Goal: Task Accomplishment & Management: Manage account settings

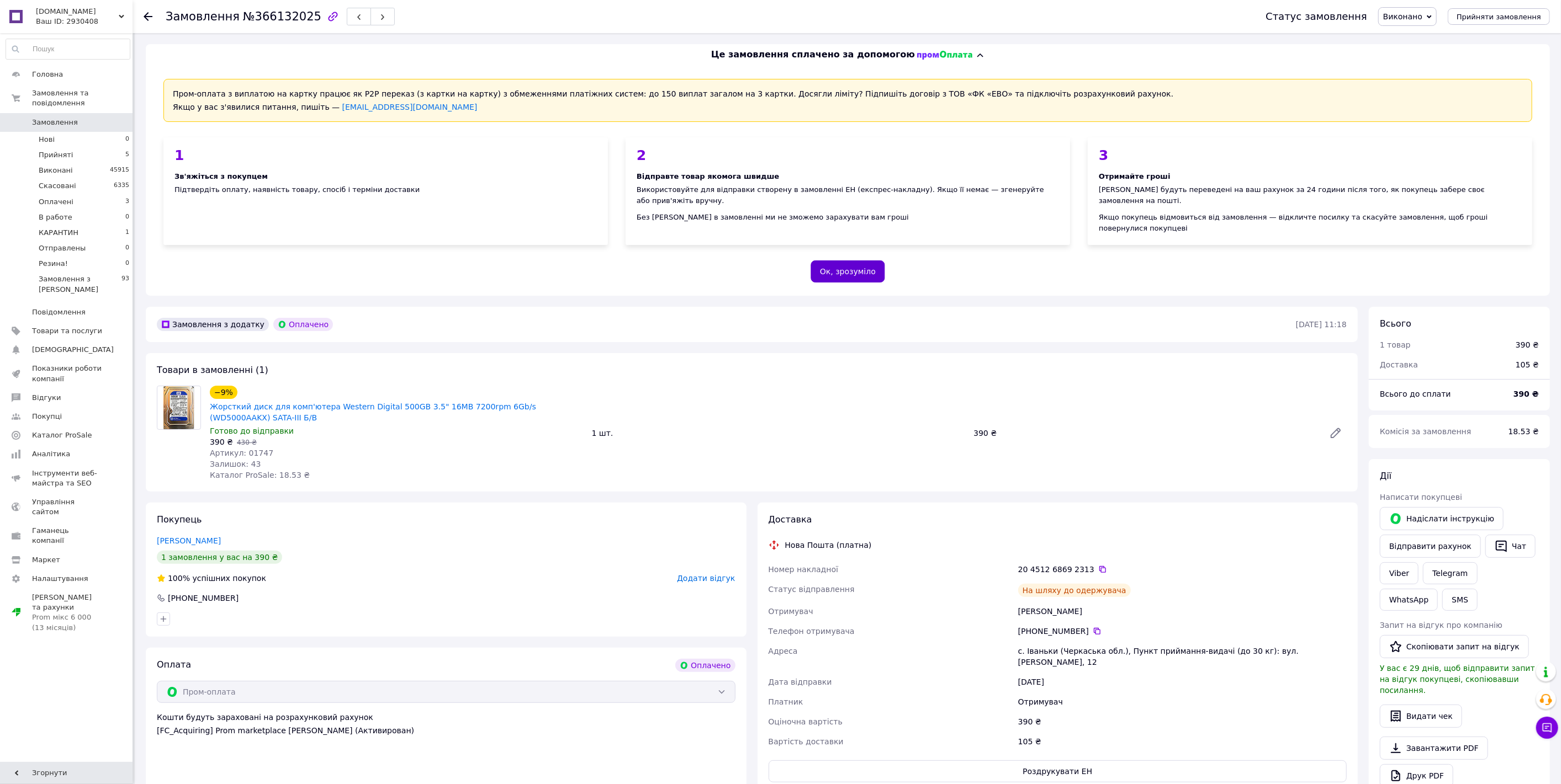
click at [870, 261] on button "Ок, зрозуміло" at bounding box center [848, 272] width 74 height 22
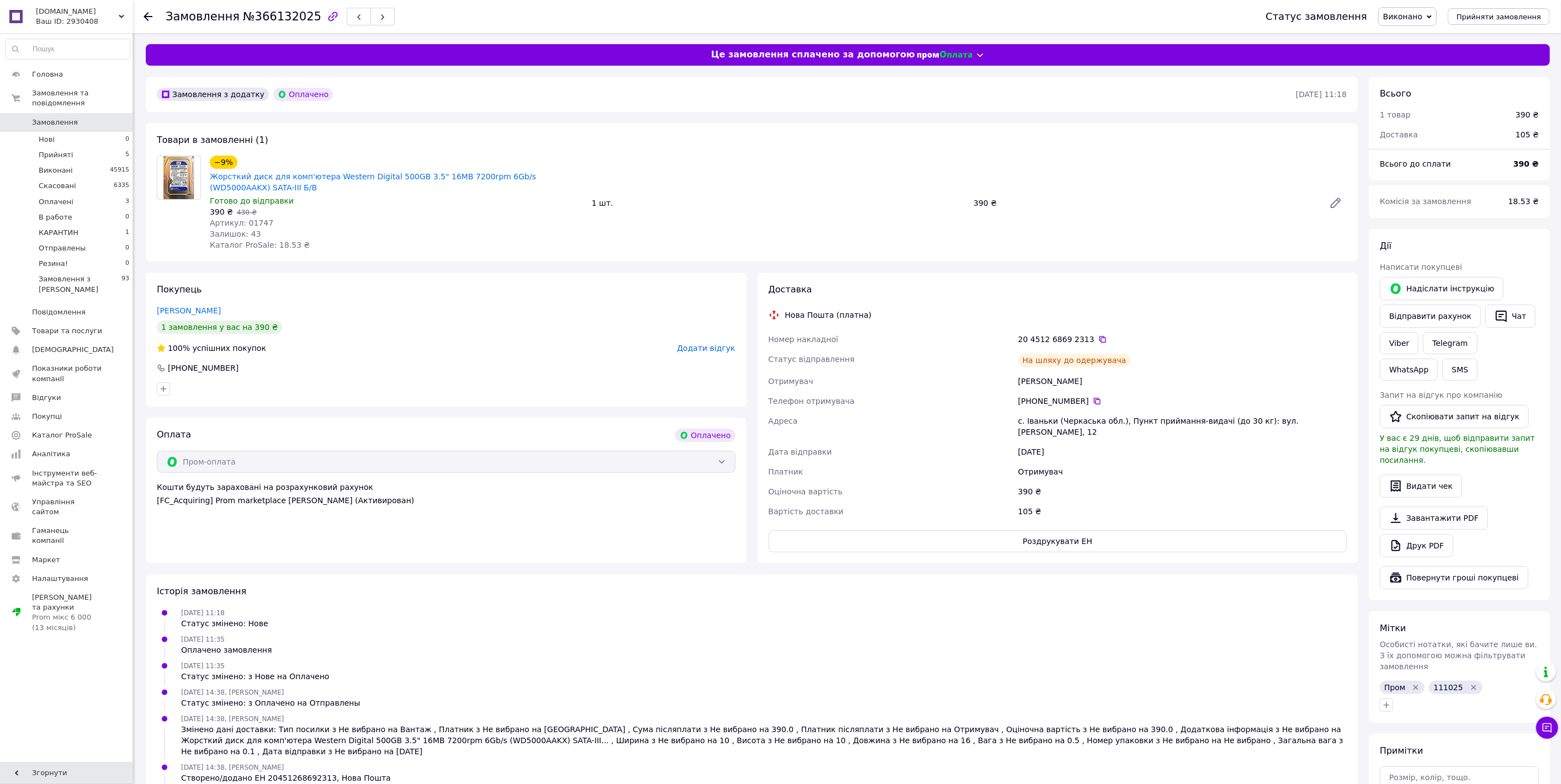
click at [148, 13] on use at bounding box center [148, 16] width 9 height 9
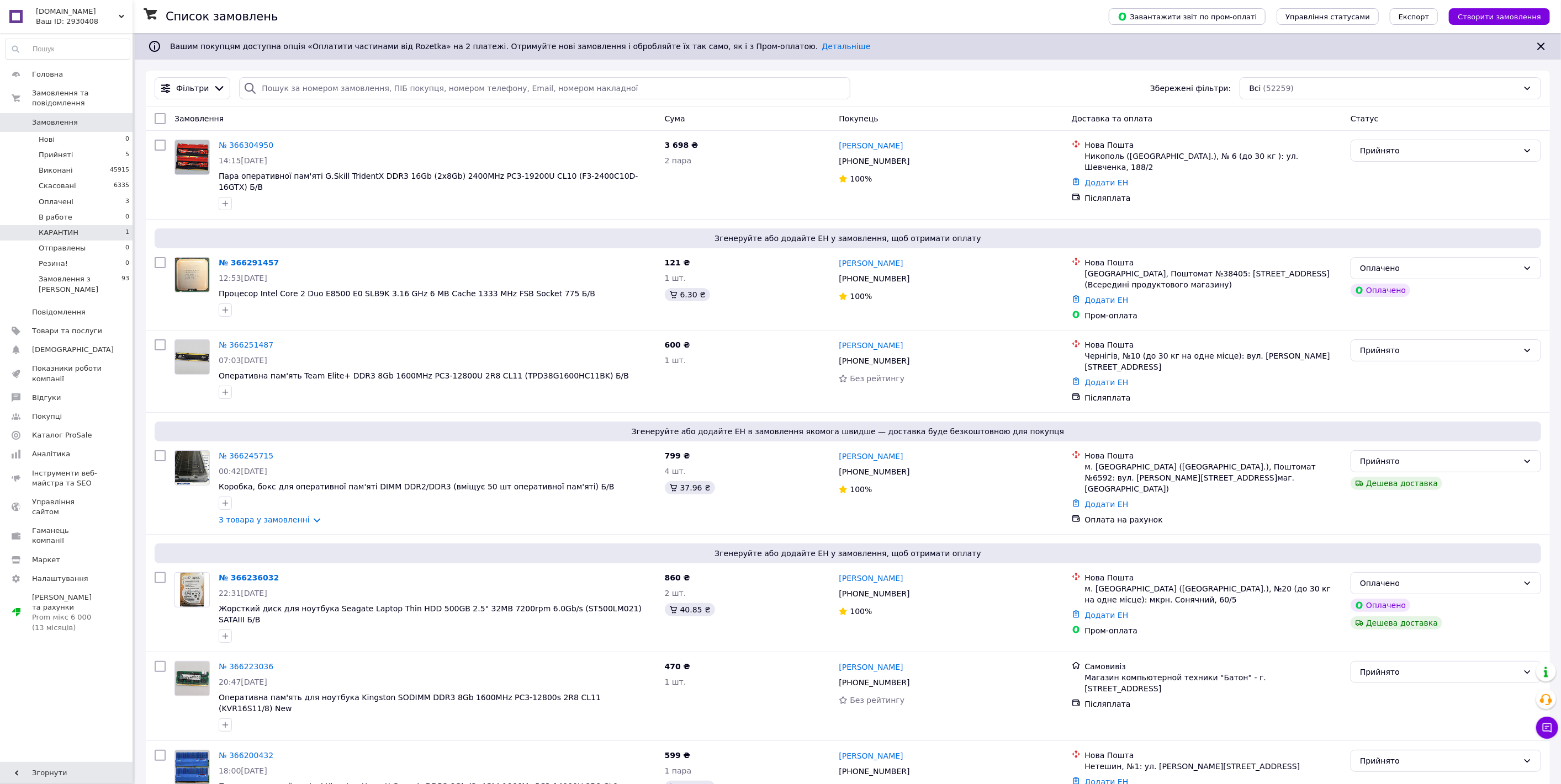
click at [60, 228] on span "КАРАНТИН" at bounding box center [58, 233] width 40 height 10
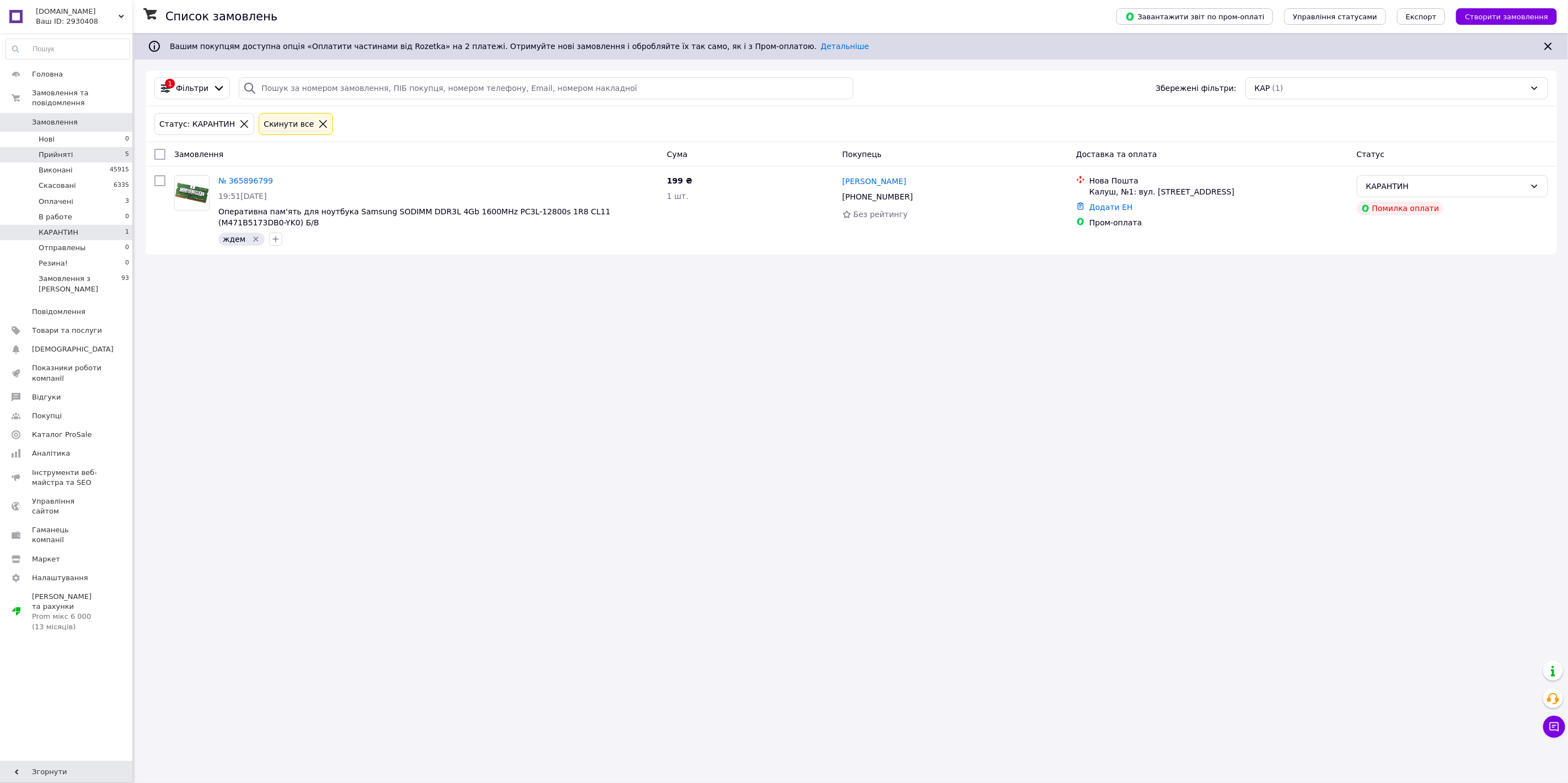
click at [51, 150] on span "Прийняті" at bounding box center [55, 155] width 34 height 10
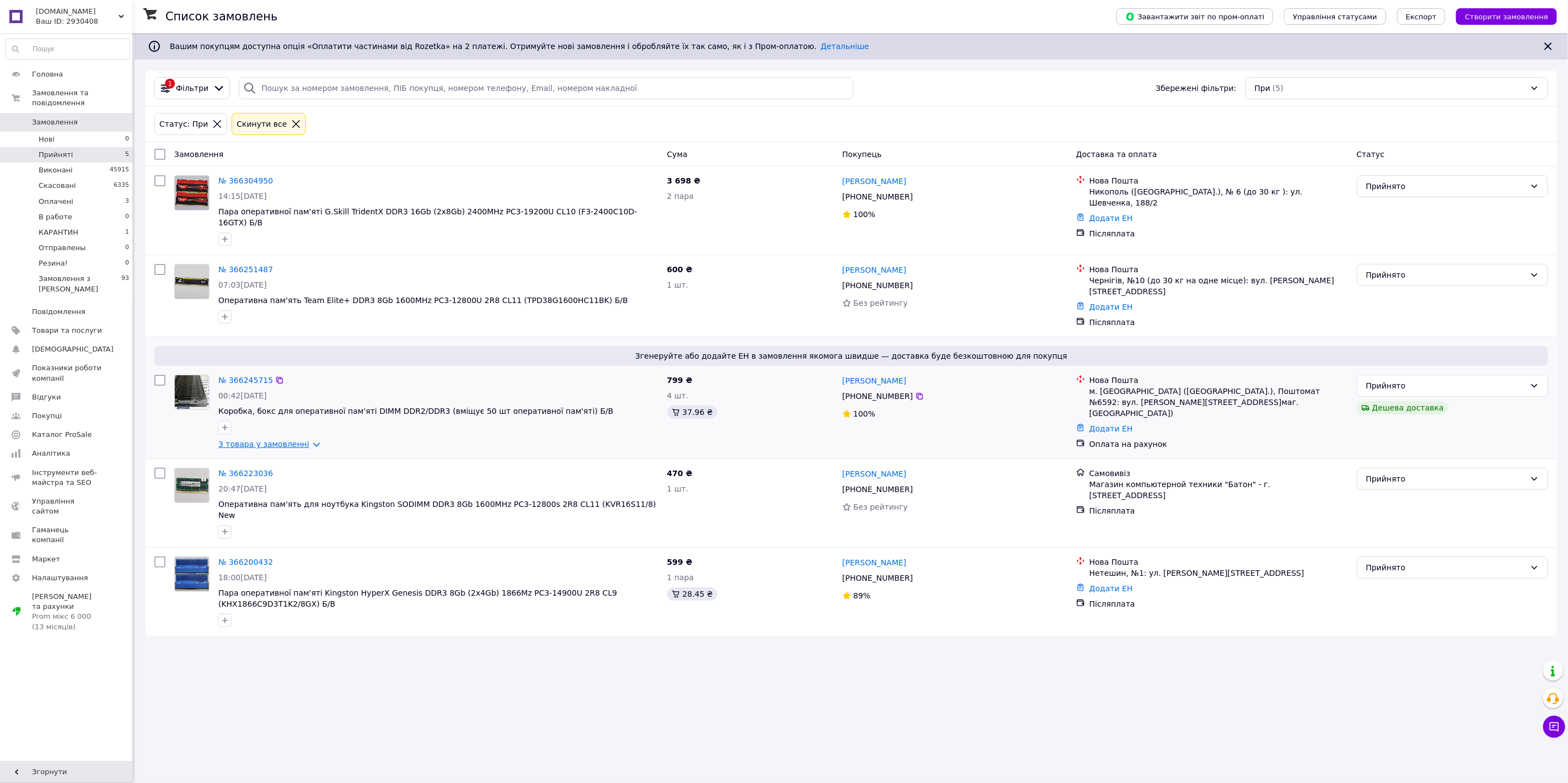
click at [282, 440] on link "3 товара у замовленні" at bounding box center [264, 444] width 91 height 9
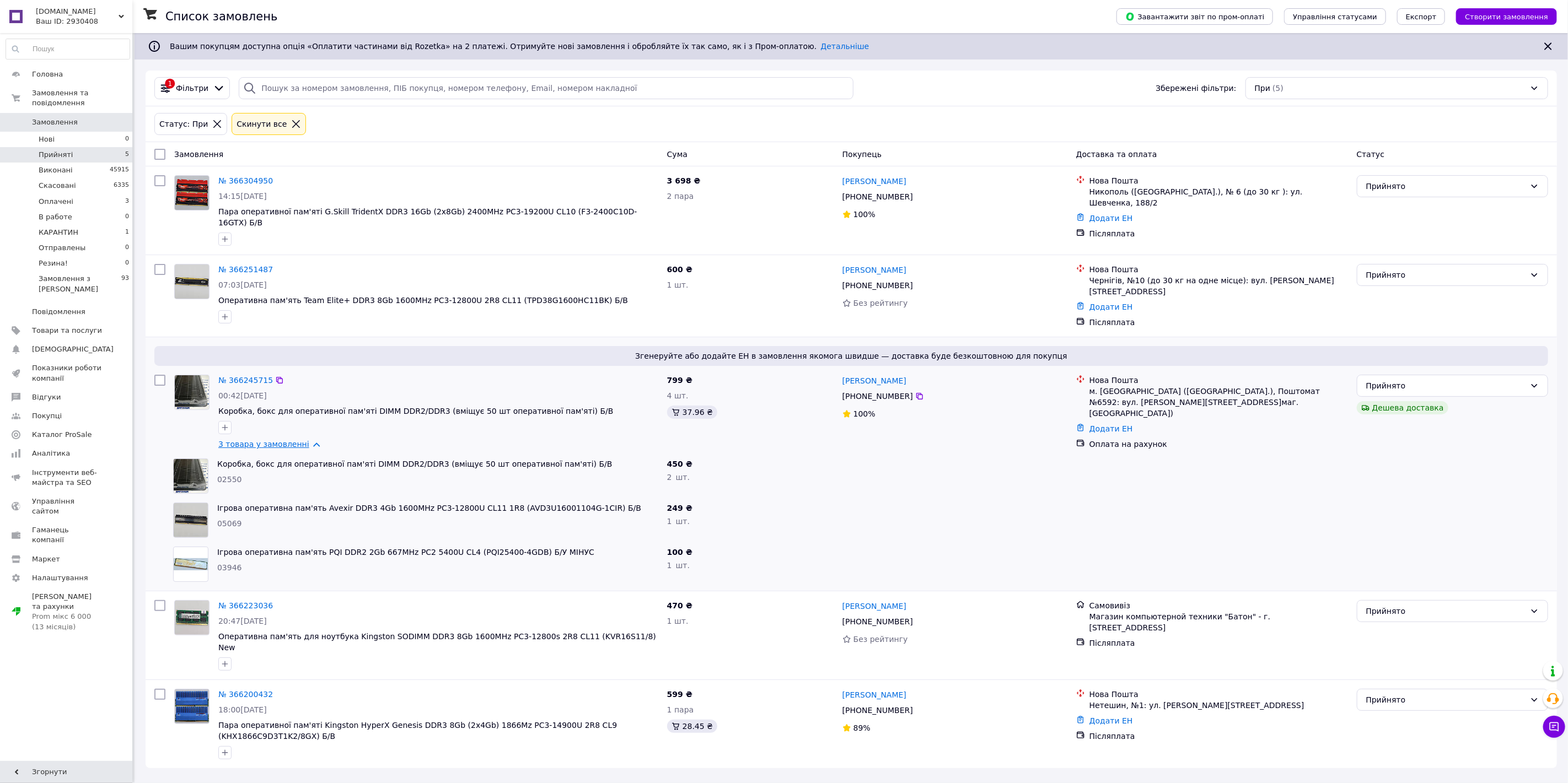
click at [281, 440] on link "3 товара у замовленні" at bounding box center [264, 444] width 91 height 9
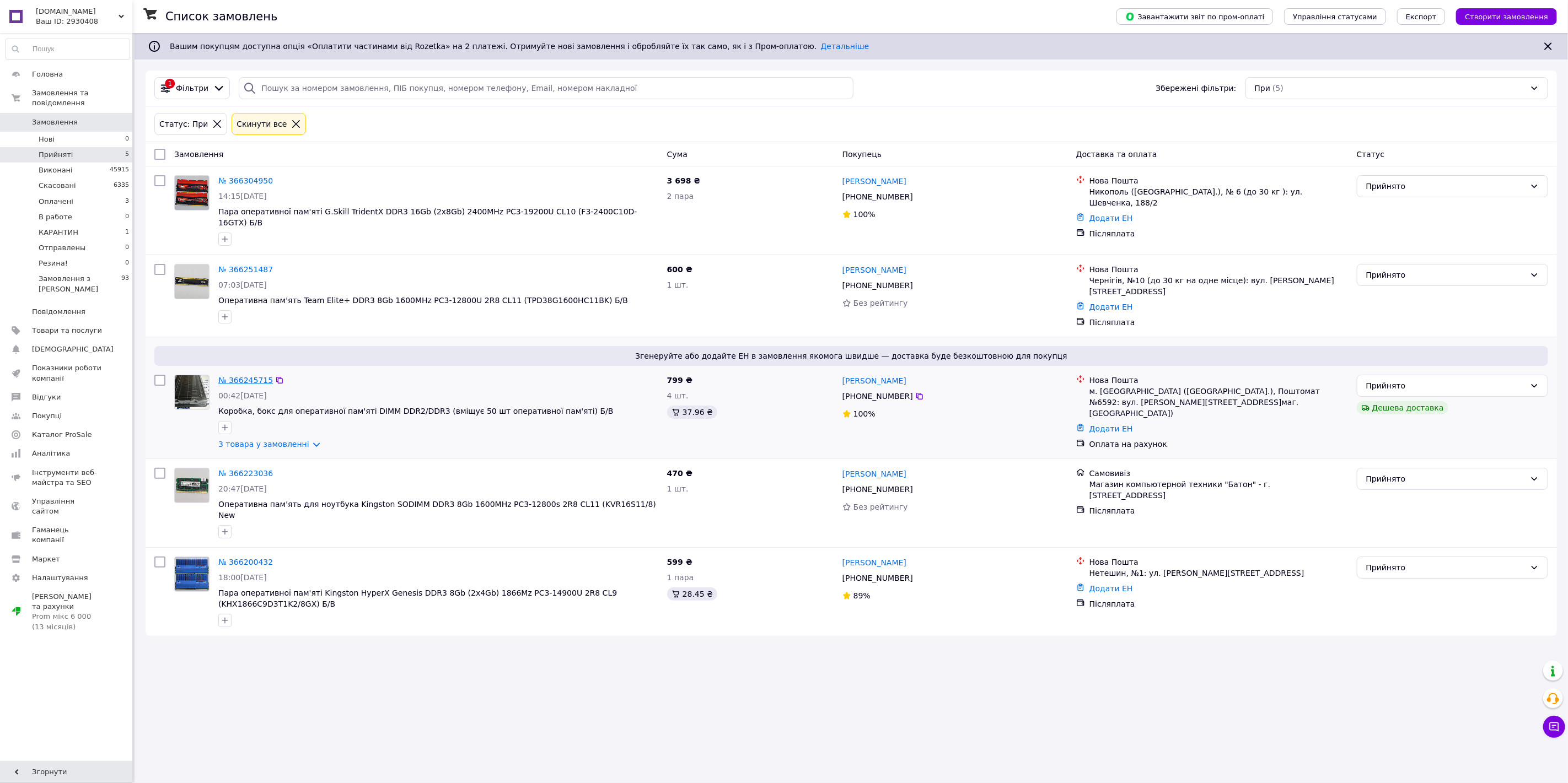
click at [249, 376] on link "№ 366245715" at bounding box center [246, 380] width 55 height 9
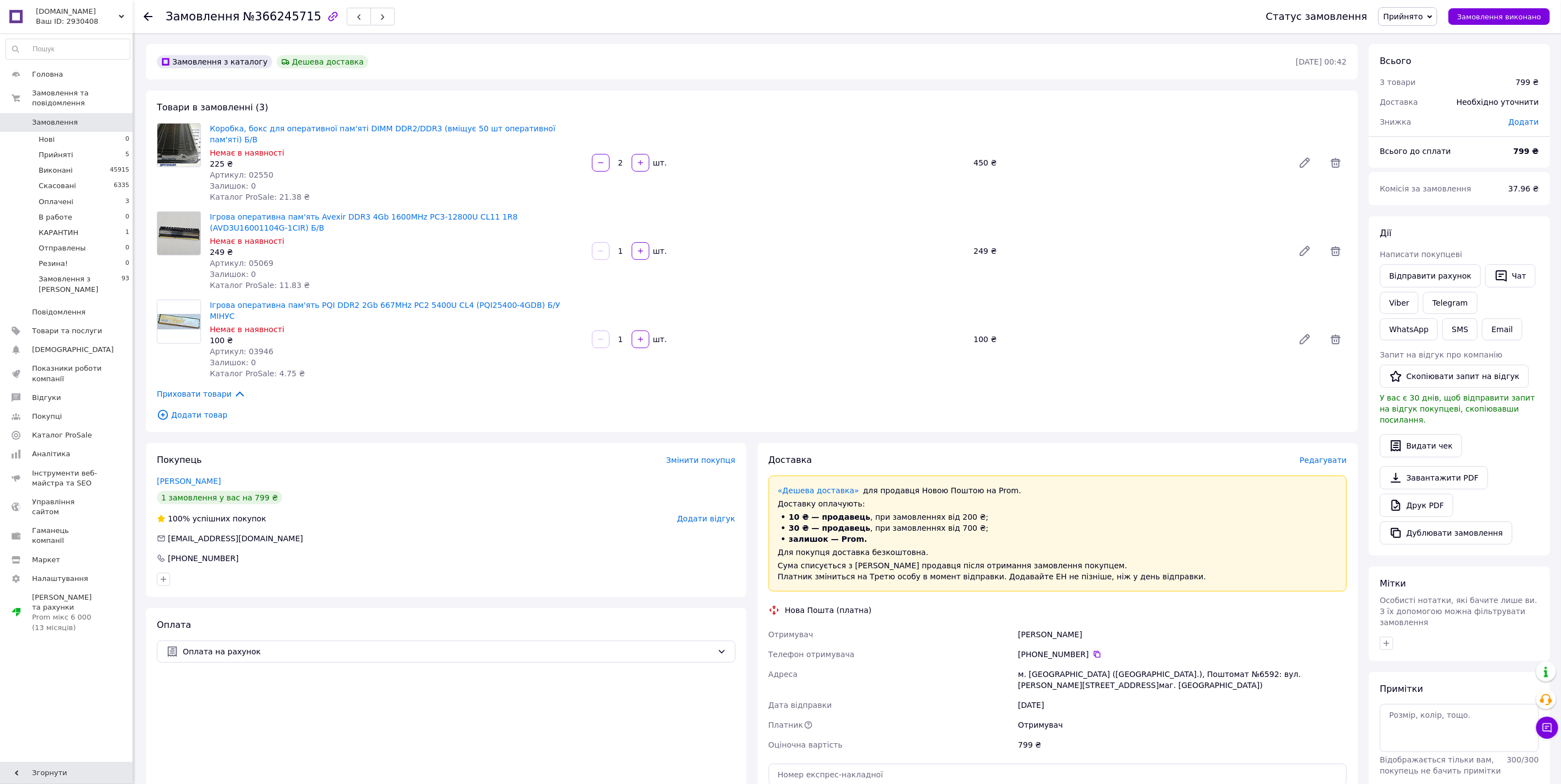
click at [149, 15] on use at bounding box center [148, 16] width 9 height 9
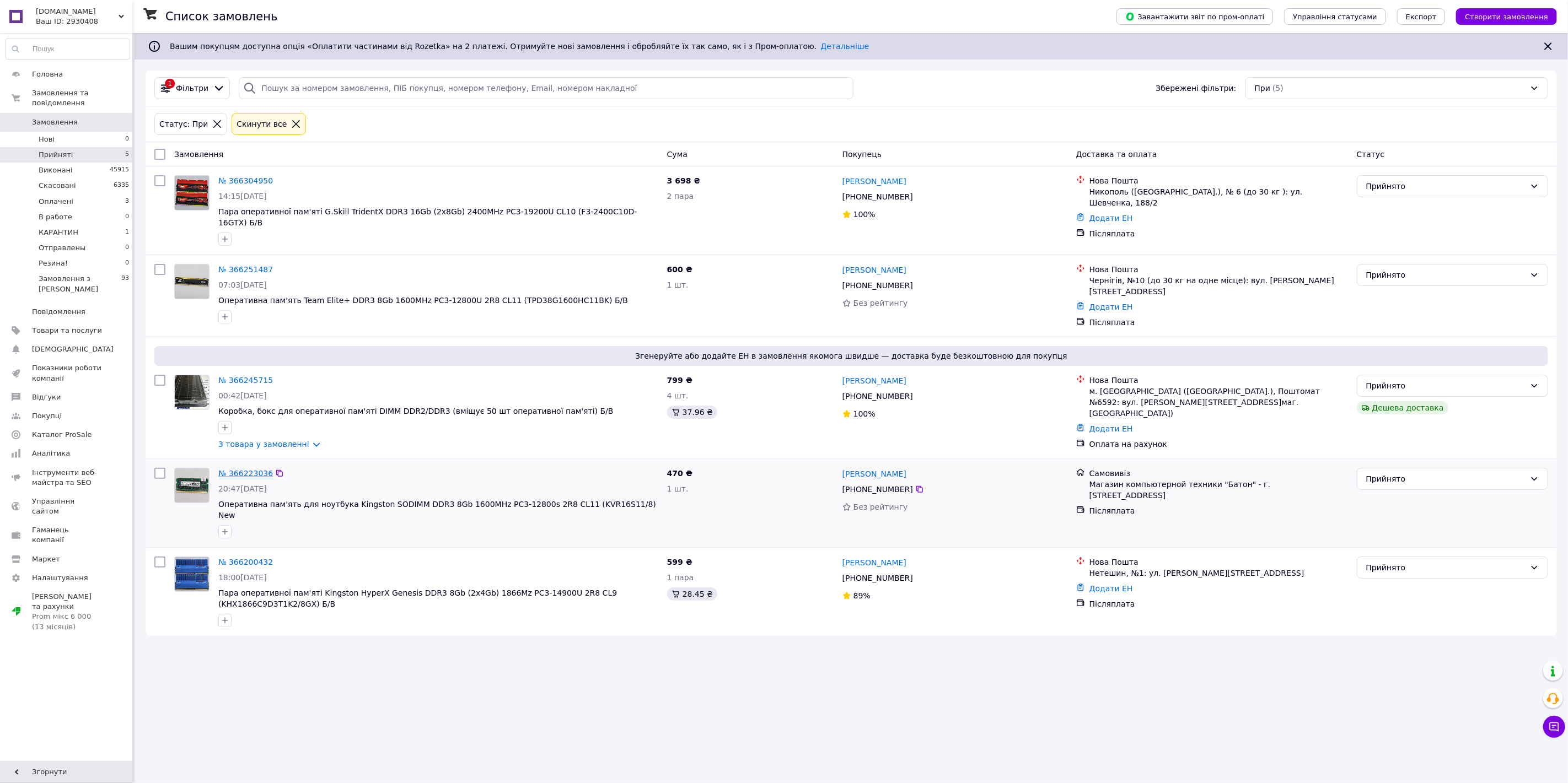
click at [223, 469] on link "№ 366223036" at bounding box center [246, 473] width 55 height 9
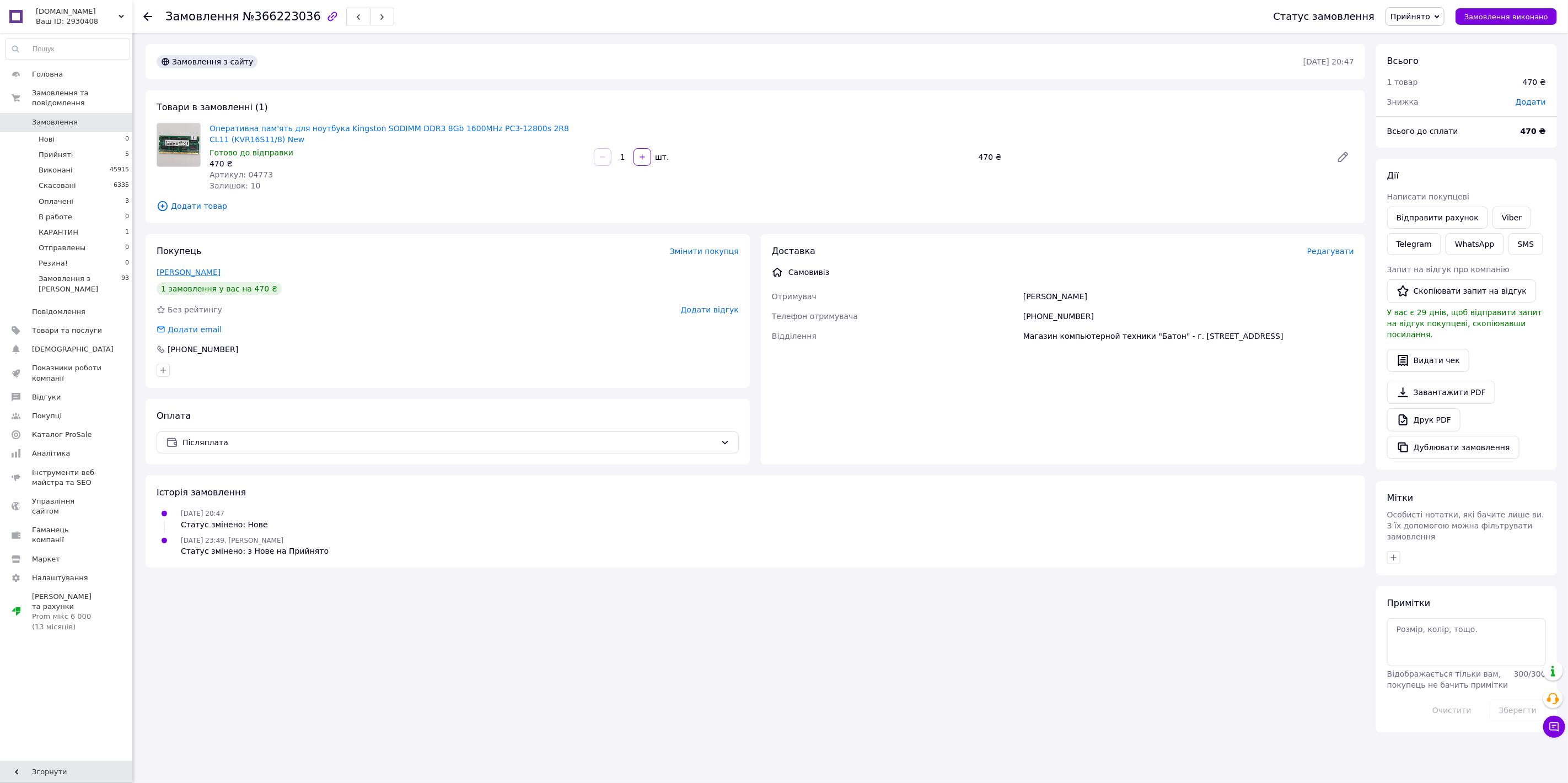
click at [191, 274] on link "[PERSON_NAME]" at bounding box center [188, 272] width 64 height 9
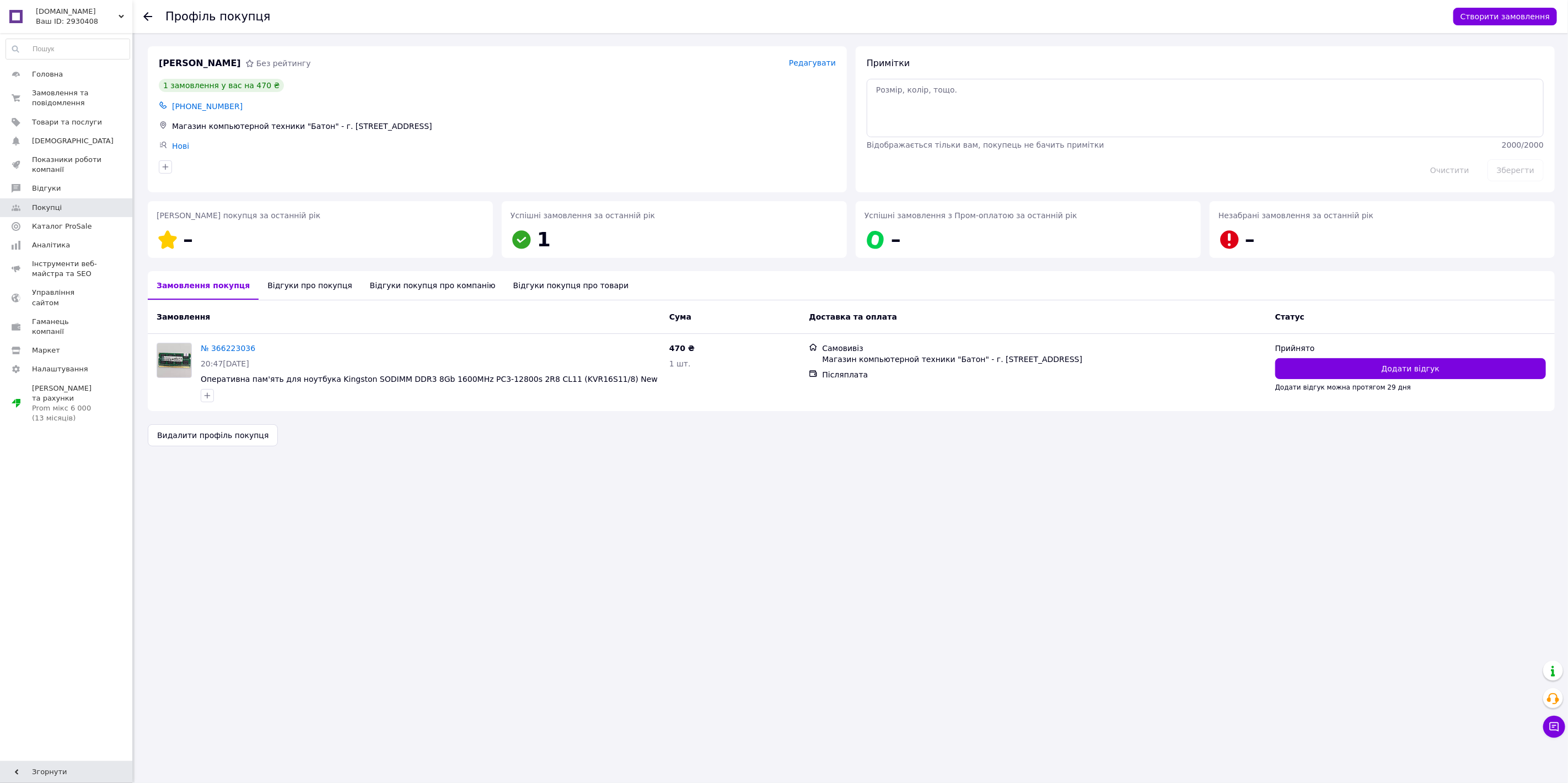
click at [143, 13] on icon at bounding box center [147, 16] width 9 height 9
